Goal: Register for event/course

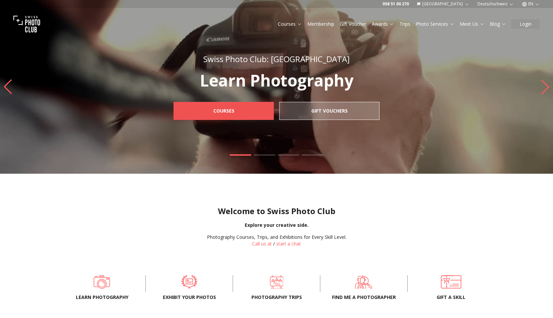
click at [249, 115] on link "Courses" at bounding box center [223, 111] width 100 height 18
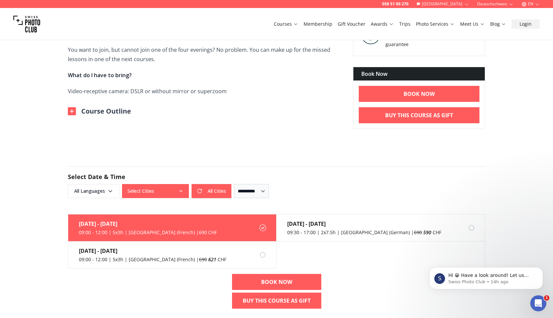
scroll to position [339, 0]
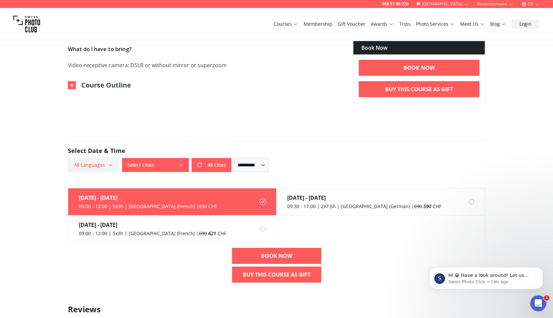
click at [103, 161] on span "All Languages" at bounding box center [93, 165] width 49 height 12
click at [93, 191] on label "English" at bounding box center [92, 191] width 42 height 8
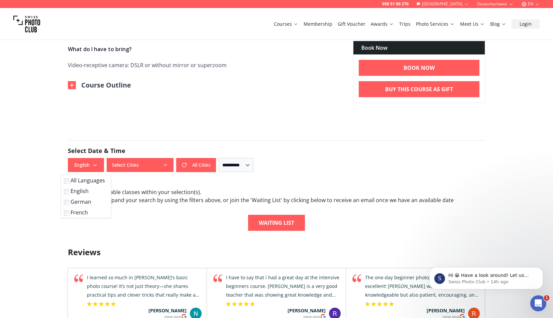
click at [85, 212] on label "French" at bounding box center [85, 213] width 42 height 8
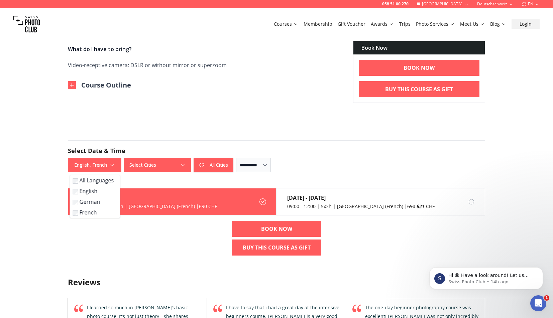
click at [164, 165] on button "Select Cities" at bounding box center [157, 165] width 67 height 14
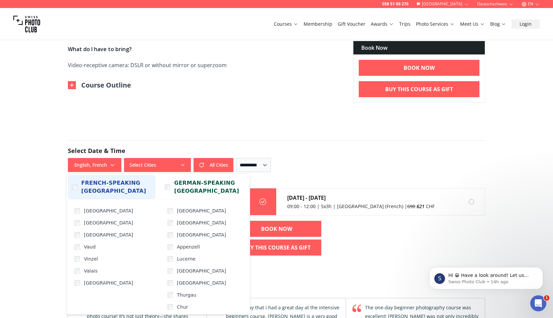
click at [115, 183] on span "French-speaking Switzerland" at bounding box center [116, 187] width 70 height 16
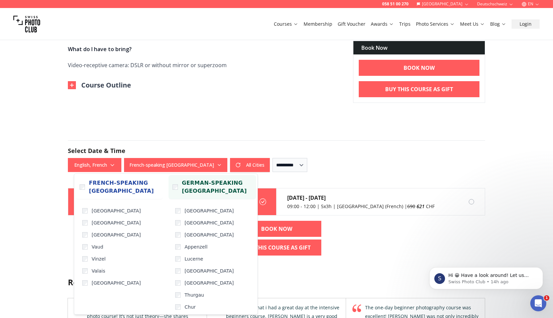
click at [194, 183] on span "German-speaking Switzerland" at bounding box center [217, 187] width 70 height 16
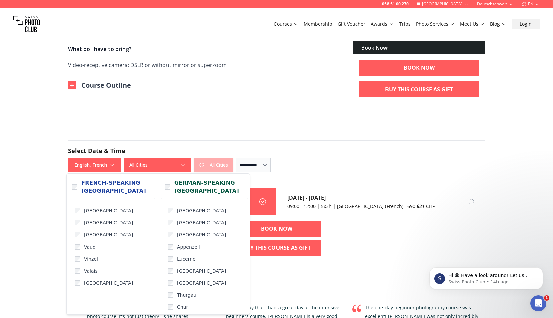
click at [280, 135] on form "**********" at bounding box center [276, 156] width 428 height 64
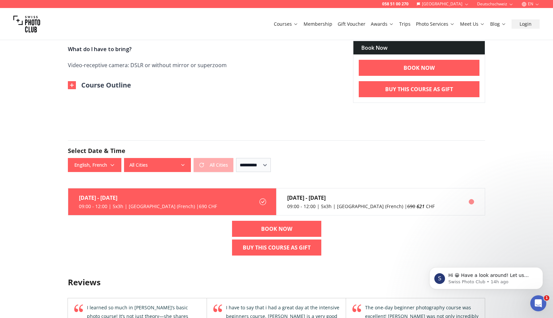
click at [295, 200] on div "Jan 10th - Feb 7th" at bounding box center [360, 198] width 147 height 8
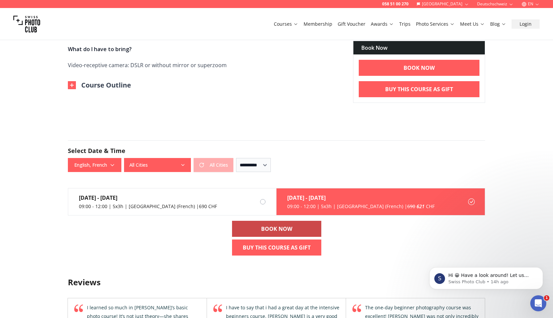
click at [287, 229] on b "BOOK NOW" at bounding box center [276, 229] width 31 height 8
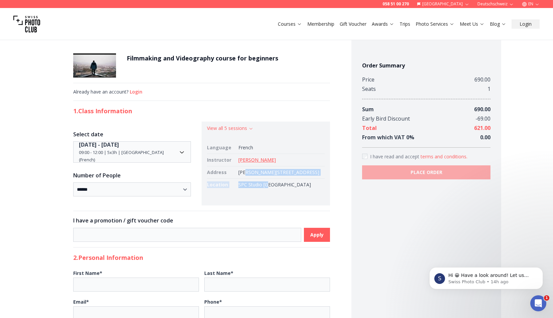
drag, startPoint x: 247, startPoint y: 172, endPoint x: 268, endPoint y: 192, distance: 28.8
click at [269, 191] on tbody "Language French Instructor Carla Osterheld Address Rue Henri-Christiné 5, Genev…" at bounding box center [266, 166] width 118 height 49
click at [268, 191] on td "SPC Studio Genève" at bounding box center [280, 185] width 89 height 12
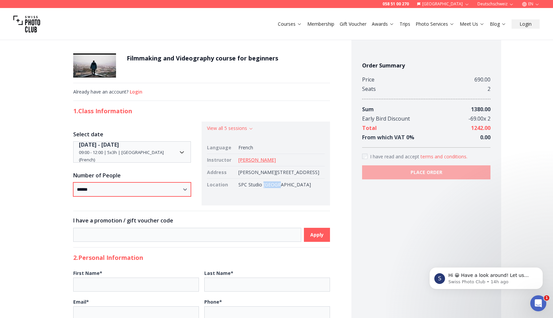
select select "*"
click at [266, 179] on td "Rue Henri-Christiné 5, Geneva, Switzerland" at bounding box center [280, 172] width 89 height 12
click at [230, 127] on button "View all 5 sessions" at bounding box center [230, 128] width 46 height 7
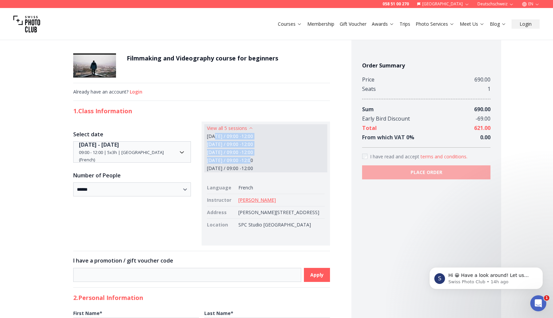
drag, startPoint x: 215, startPoint y: 137, endPoint x: 256, endPoint y: 160, distance: 47.0
click at [257, 160] on div "Jan 10th / 09:00 - 12:00 Jan 17th / 09:00 - 12:00 Jan 24th / 09:00 - 12:00 Jan …" at bounding box center [266, 152] width 118 height 39
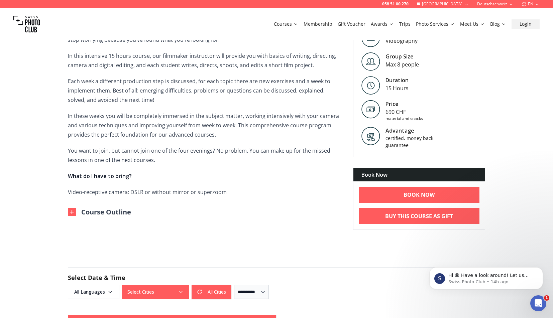
scroll to position [215, 0]
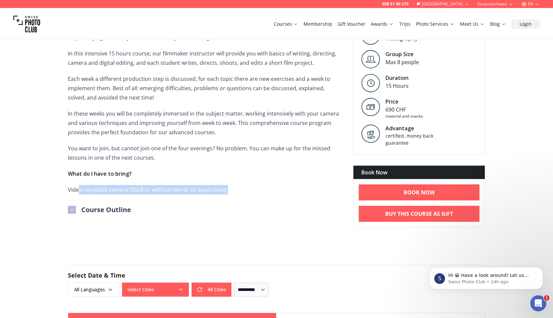
drag, startPoint x: 80, startPoint y: 187, endPoint x: 209, endPoint y: 195, distance: 129.6
click at [209, 195] on div "Course Info The camera is there, the motivation too – but you still do not know…" at bounding box center [205, 110] width 274 height 210
click at [75, 212] on img at bounding box center [72, 210] width 8 height 8
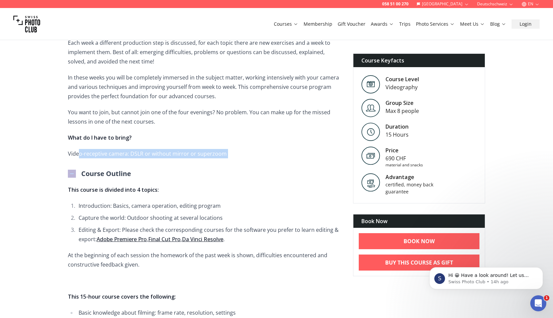
scroll to position [257, 0]
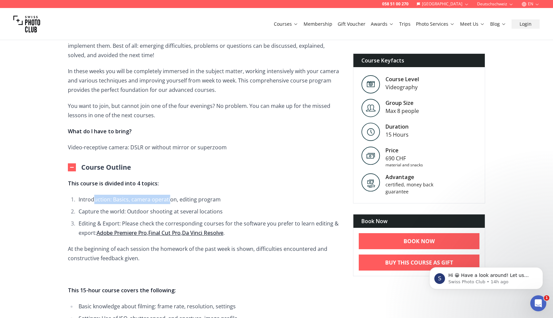
drag, startPoint x: 93, startPoint y: 196, endPoint x: 169, endPoint y: 198, distance: 75.6
click at [169, 197] on li "Introduction: Basics, camera operation, editing program" at bounding box center [210, 199] width 266 height 9
click at [169, 200] on li "Introduction: Basics, camera operation, editing program" at bounding box center [210, 199] width 266 height 9
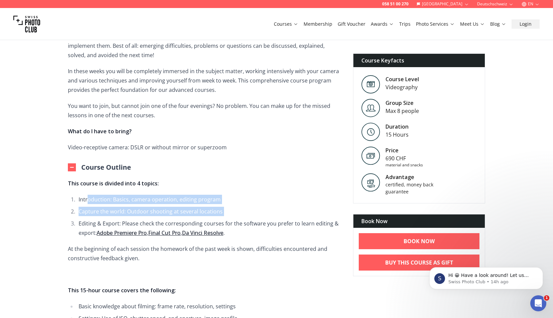
drag, startPoint x: 87, startPoint y: 198, endPoint x: 269, endPoint y: 218, distance: 183.3
click at [269, 218] on ol "Introduction: Basics, camera operation, editing program Capture the world: Outd…" at bounding box center [205, 216] width 274 height 43
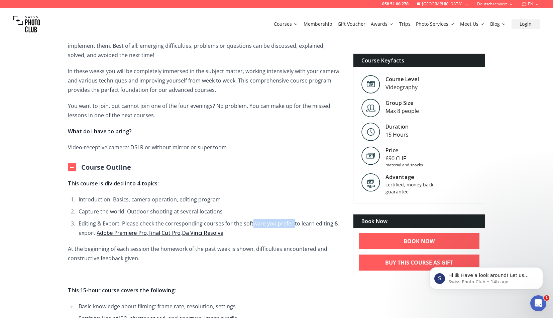
drag, startPoint x: 249, startPoint y: 222, endPoint x: 292, endPoint y: 225, distance: 43.2
click at [292, 225] on li "Editing & Export: Please check the corresponding courses for the software you p…" at bounding box center [210, 228] width 266 height 19
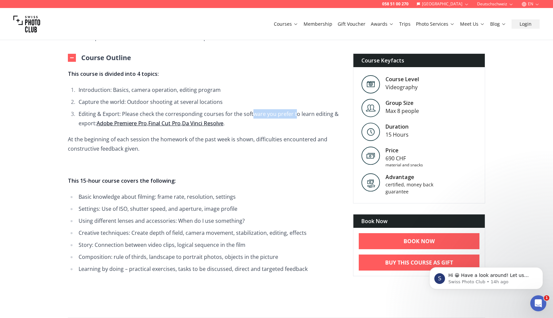
scroll to position [367, 0]
drag, startPoint x: 107, startPoint y: 199, endPoint x: 197, endPoint y: 197, distance: 90.3
click at [197, 197] on li "Basic knowledge about filming: frame rate, resolution, settings" at bounding box center [210, 196] width 266 height 9
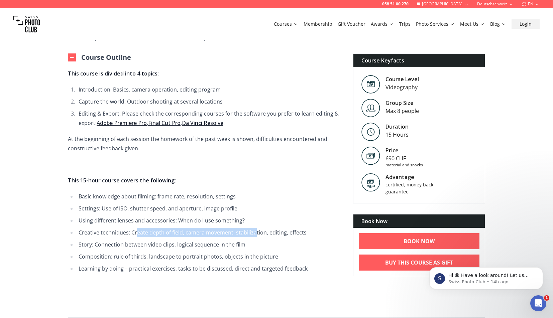
drag, startPoint x: 136, startPoint y: 232, endPoint x: 257, endPoint y: 232, distance: 121.3
click at [257, 232] on li "Creative techniques: Create depth of field, camera movement, stabilization, edi…" at bounding box center [210, 232] width 266 height 9
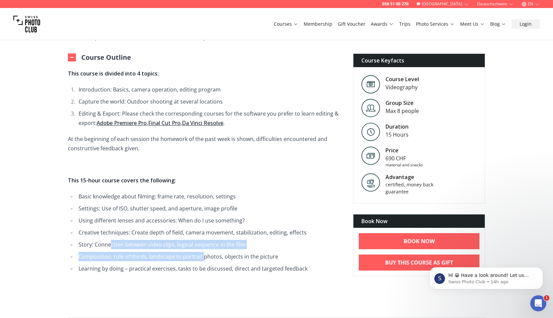
drag, startPoint x: 110, startPoint y: 245, endPoint x: 255, endPoint y: 270, distance: 147.2
click at [244, 265] on ul "Basic knowledge about filming: frame rate, resolution, settings Settings: Use o…" at bounding box center [205, 233] width 274 height 82
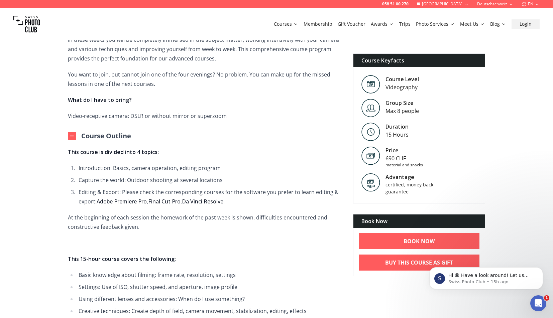
scroll to position [288, 0]
click at [207, 205] on link "Da Vinci Resolve" at bounding box center [202, 201] width 41 height 7
click at [130, 203] on link "Adobe Premiere Pro" at bounding box center [122, 201] width 50 height 7
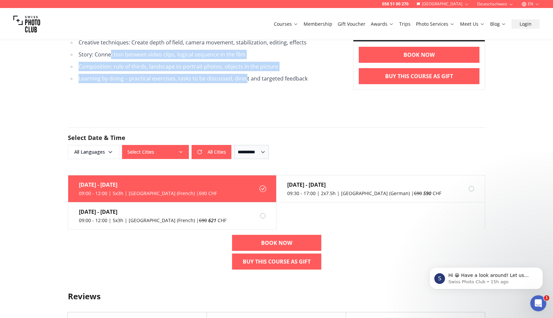
scroll to position [562, 0]
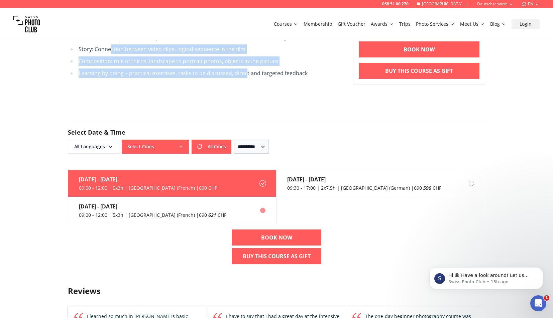
click at [248, 214] on label "Jan 10th - Feb 7th 09:00 - 12:00 | 5x3h | Geneva (French) | 690 621 CHF" at bounding box center [172, 210] width 208 height 27
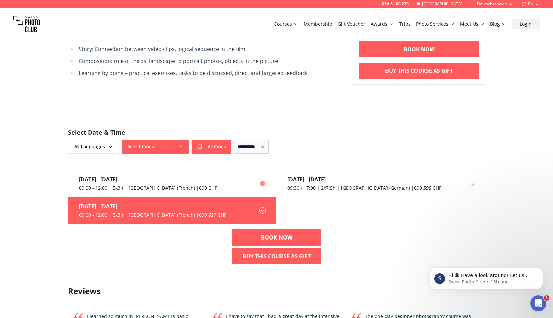
click at [255, 191] on label "Nov 8th - Dec 6th 09:00 - 12:00 | 5x3h | Lausanne (French) | 690 CHF" at bounding box center [172, 183] width 208 height 27
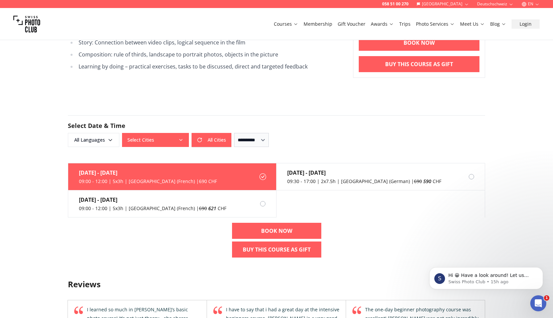
scroll to position [582, 0]
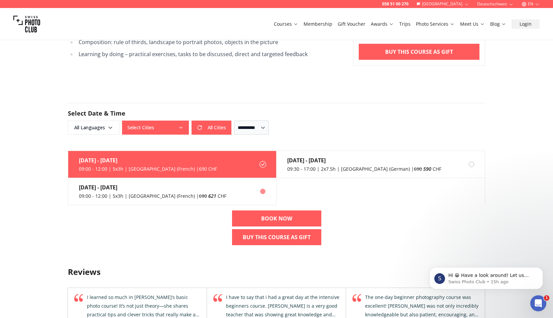
click at [235, 190] on label "Jan 10th - Feb 7th 09:00 - 12:00 | 5x3h | Geneva (French) | 690 621 CHF" at bounding box center [172, 191] width 208 height 27
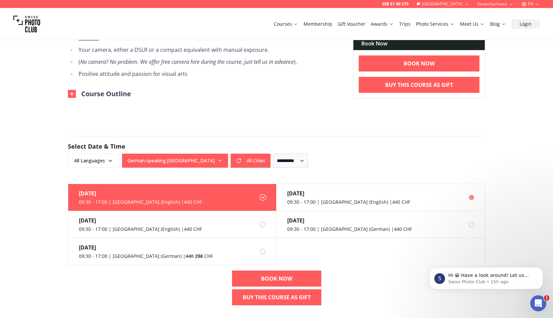
scroll to position [457, 0]
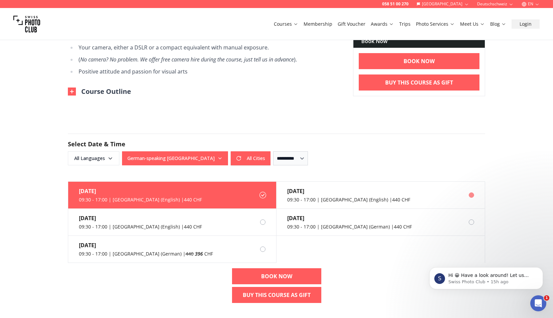
click at [334, 197] on div "09:30 - 17:00 | [GEOGRAPHIC_DATA] (English) | 440 CHF" at bounding box center [348, 200] width 123 height 7
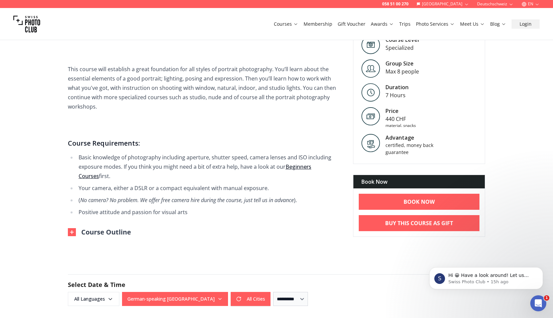
scroll to position [316, 0]
